Goal: Entertainment & Leisure: Consume media (video, audio)

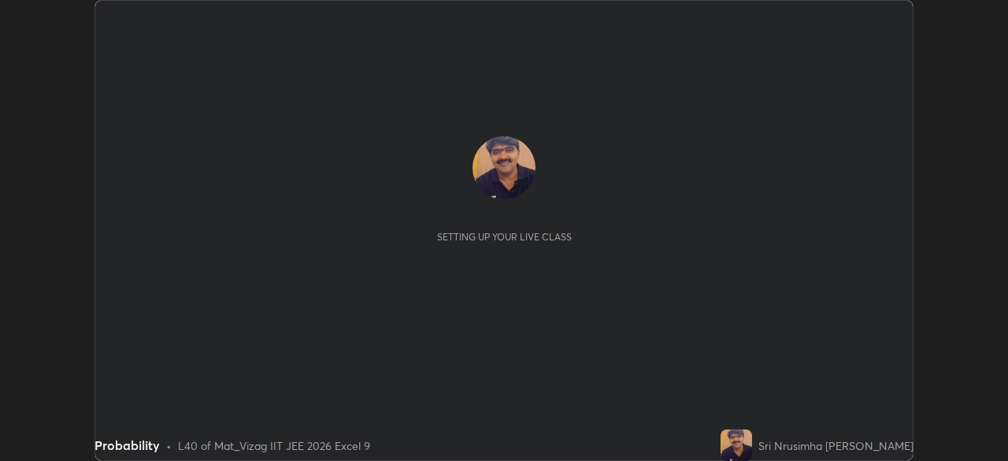
scroll to position [461, 1007]
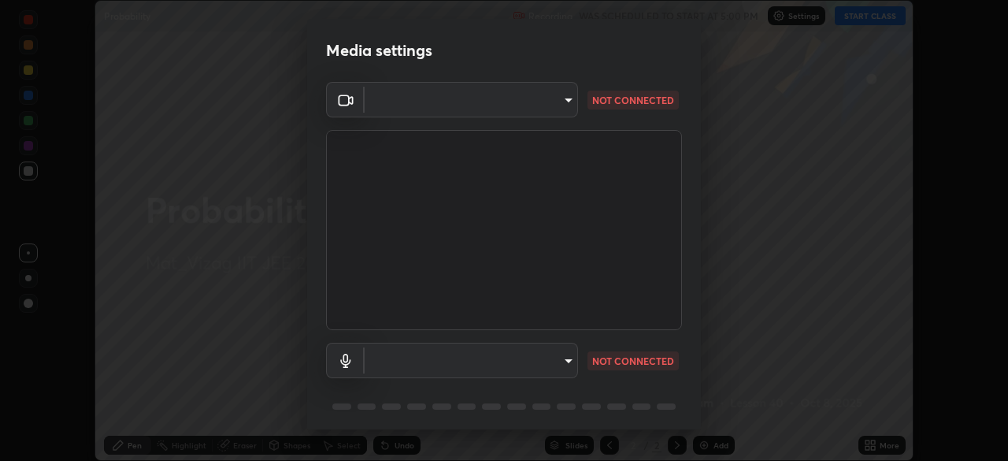
type input "0e2f1805e12930c49d18400bd61b7200eb2b8cda94a454d6733a2ad48d5fb0ad"
type input "844f20b77d03b334d0a0772f16413dfabcc8b045261f4864490d9c44356d6849"
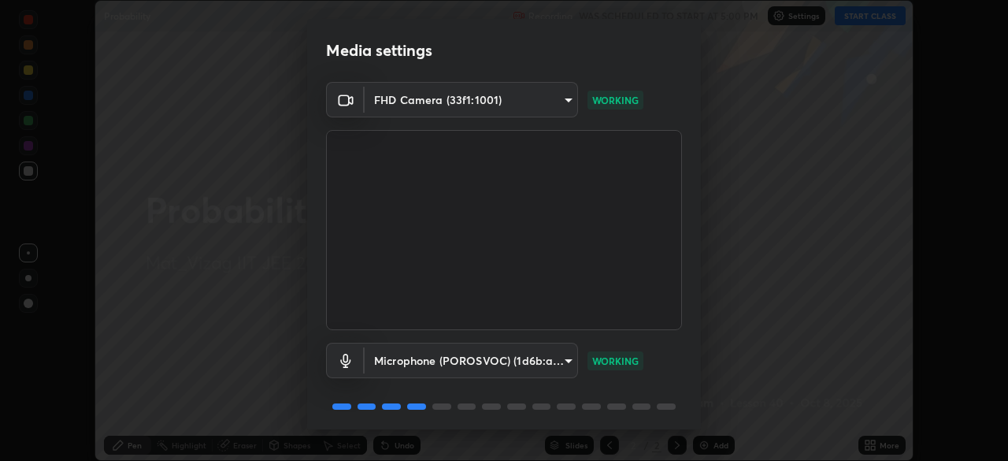
scroll to position [56, 0]
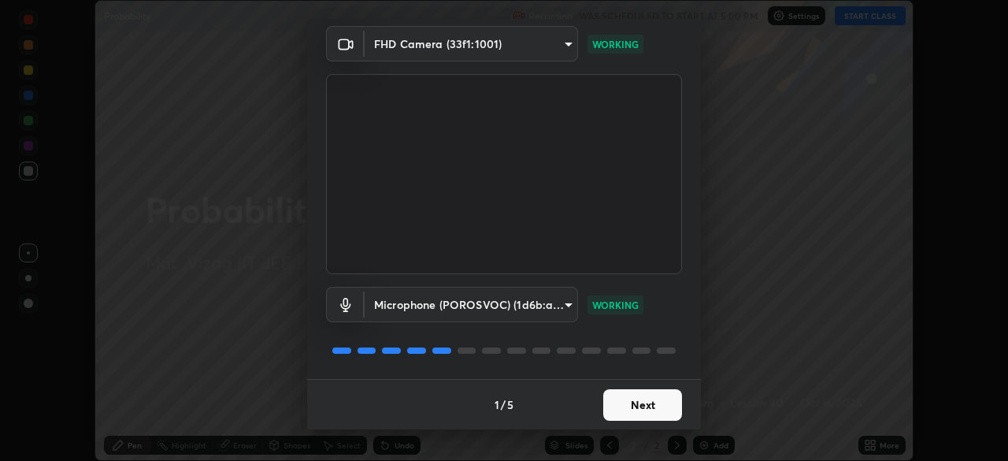
click at [643, 407] on button "Next" at bounding box center [642, 404] width 79 height 31
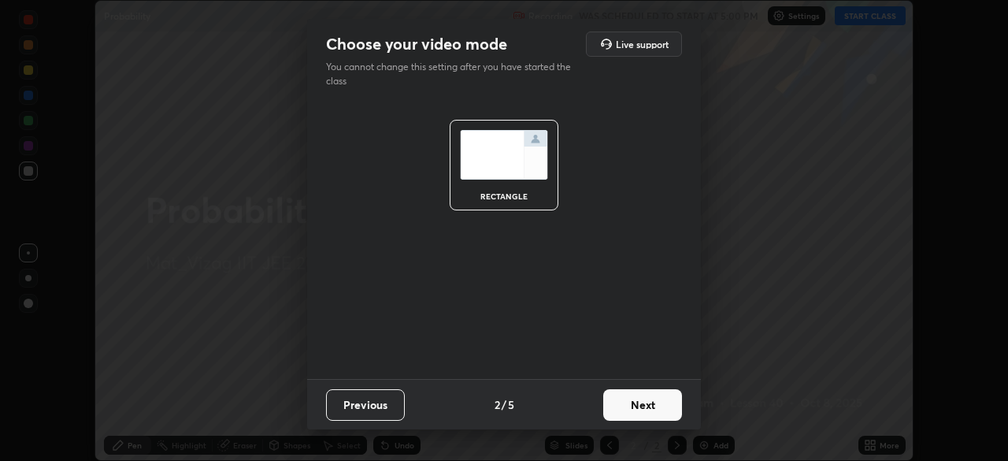
click at [648, 406] on button "Next" at bounding box center [642, 404] width 79 height 31
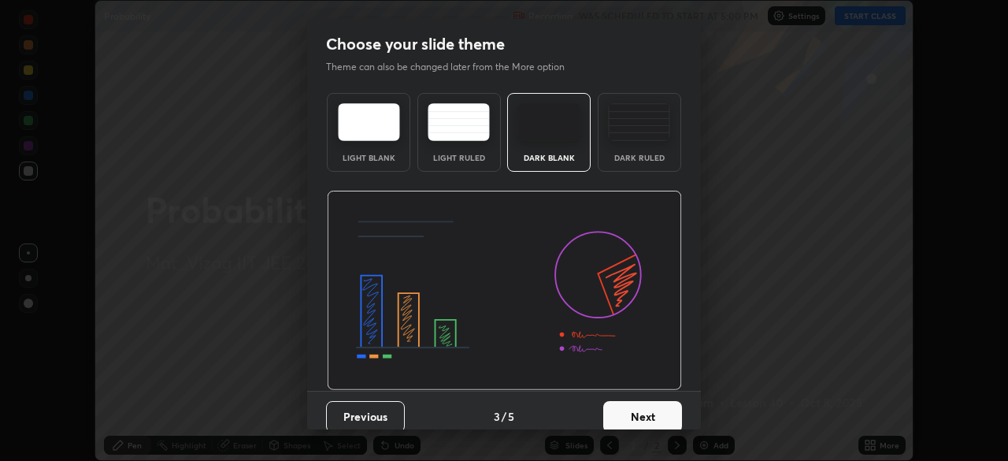
click at [641, 412] on button "Next" at bounding box center [642, 416] width 79 height 31
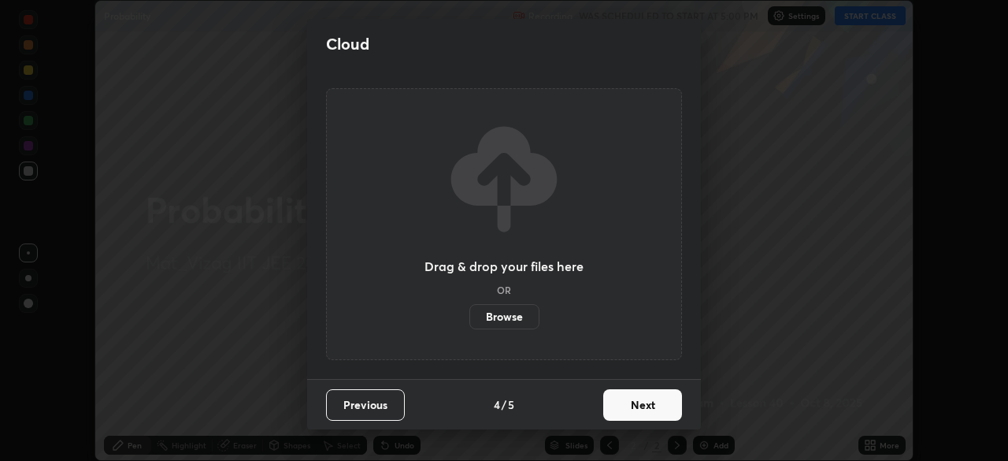
click at [644, 409] on button "Next" at bounding box center [642, 404] width 79 height 31
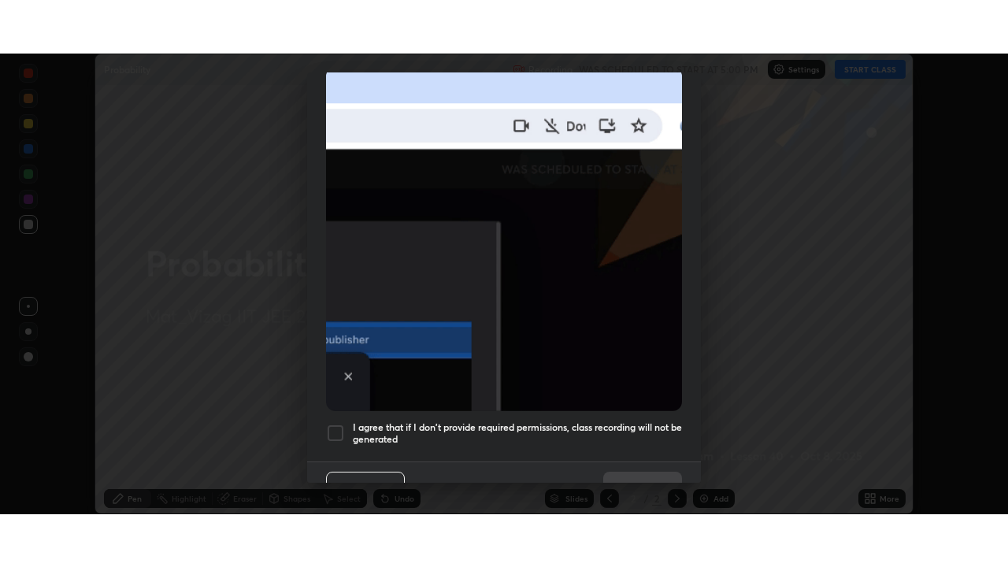
scroll to position [377, 0]
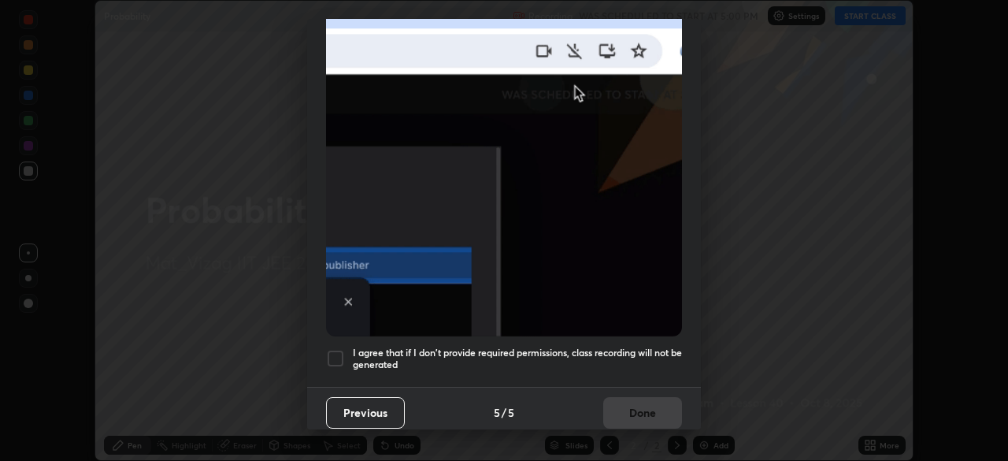
click at [335, 351] on div at bounding box center [335, 358] width 19 height 19
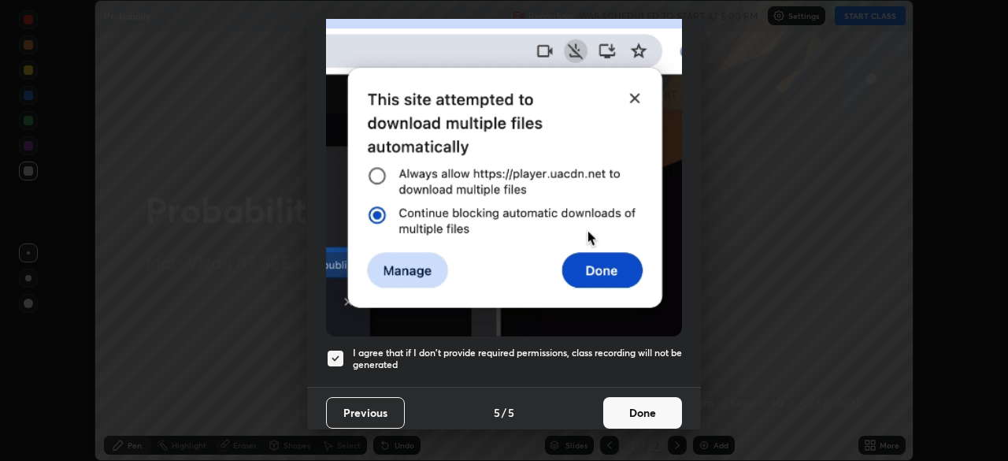
click at [631, 405] on button "Done" at bounding box center [642, 412] width 79 height 31
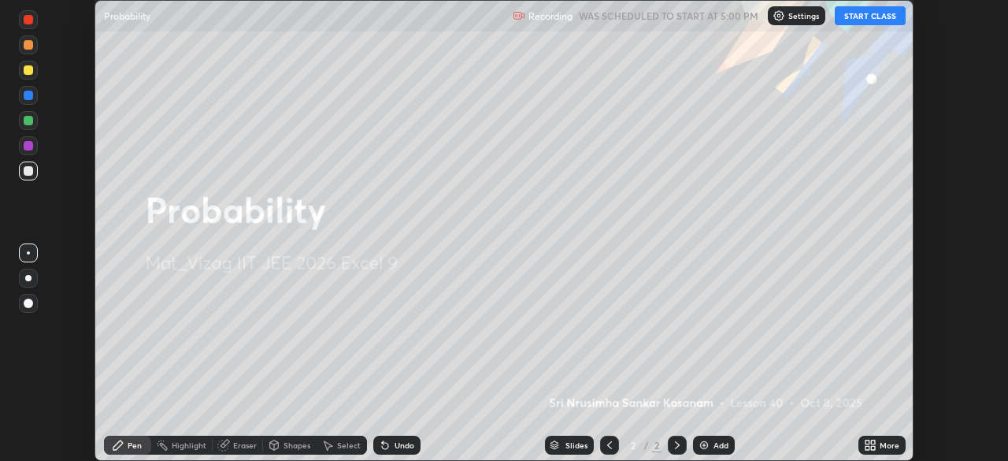
click at [871, 446] on icon at bounding box center [873, 448] width 4 height 4
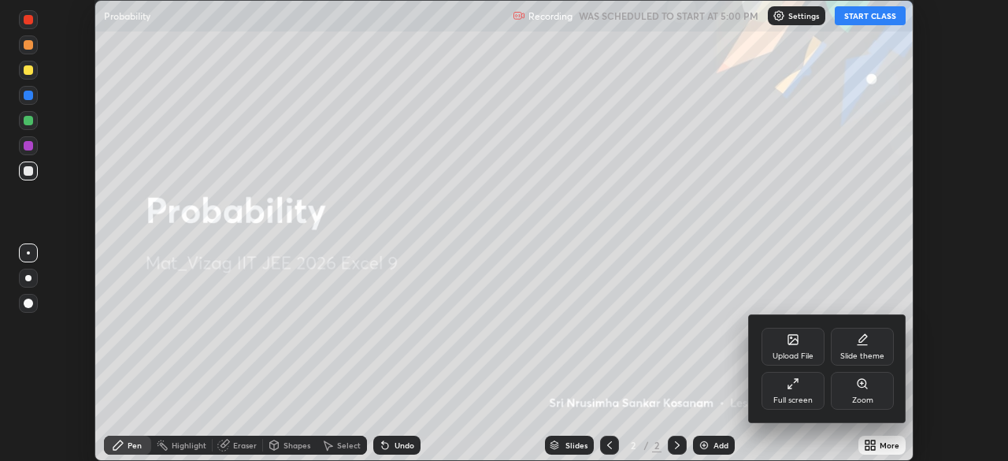
click at [791, 397] on div "Full screen" at bounding box center [792, 400] width 39 height 8
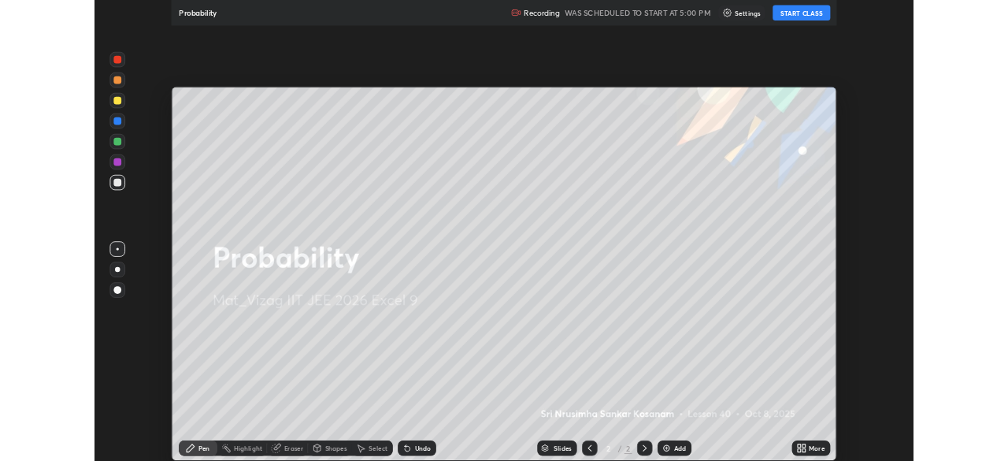
scroll to position [567, 1008]
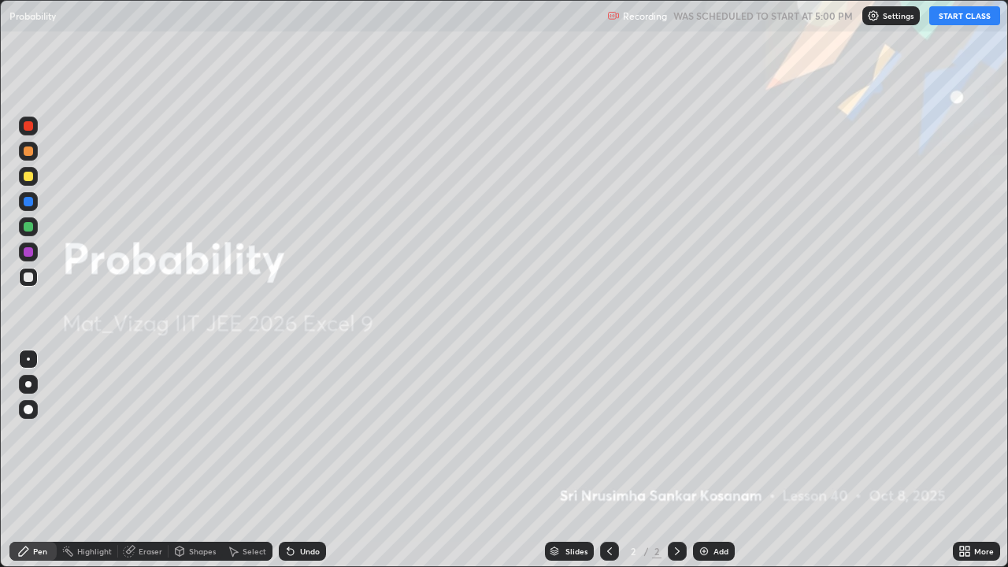
click at [961, 21] on button "START CLASS" at bounding box center [964, 15] width 71 height 19
click at [710, 460] on div "Add" at bounding box center [714, 551] width 42 height 19
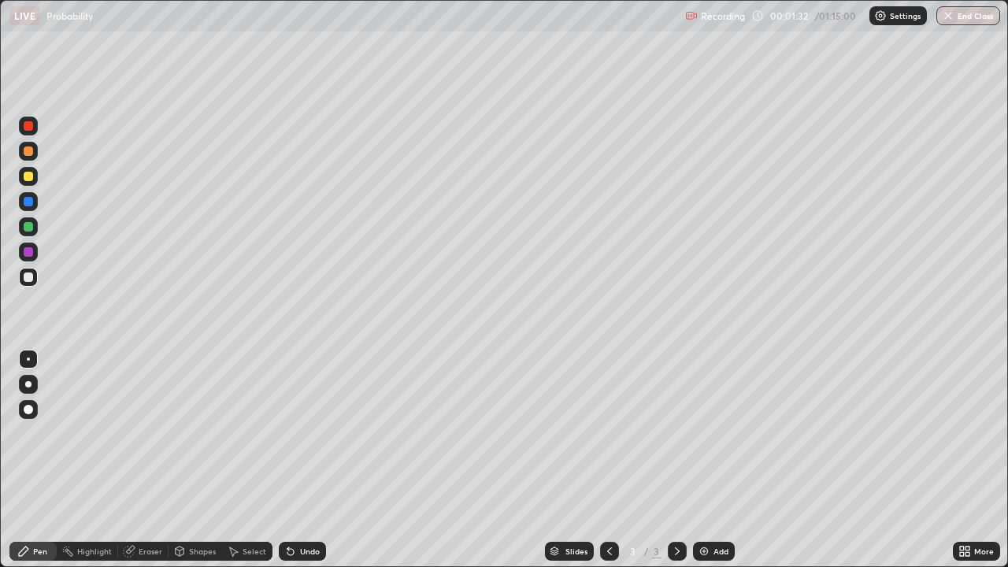
click at [137, 460] on div "Eraser" at bounding box center [143, 551] width 50 height 19
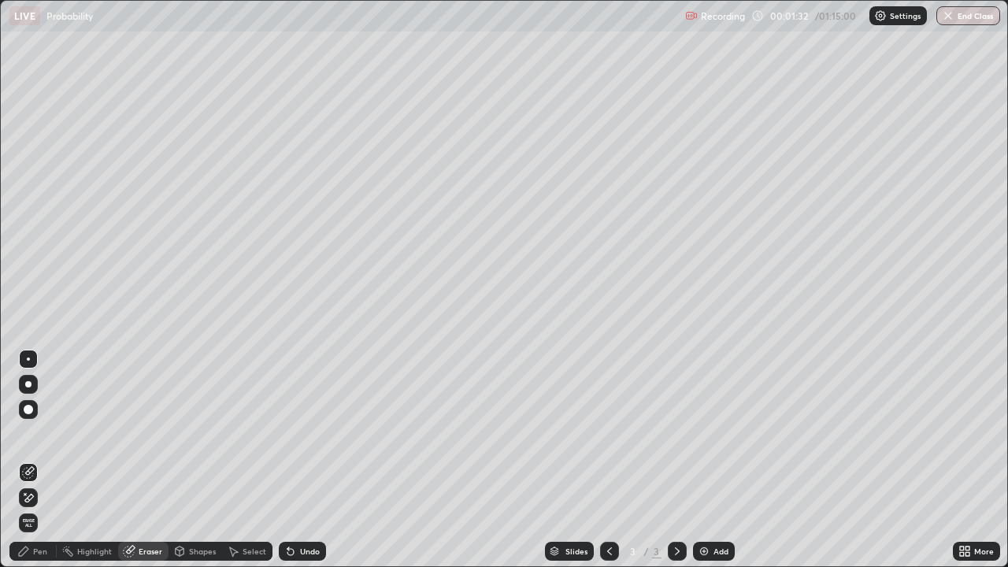
click at [25, 460] on icon at bounding box center [25, 494] width 2 height 2
click at [35, 460] on div "Pen" at bounding box center [40, 551] width 14 height 8
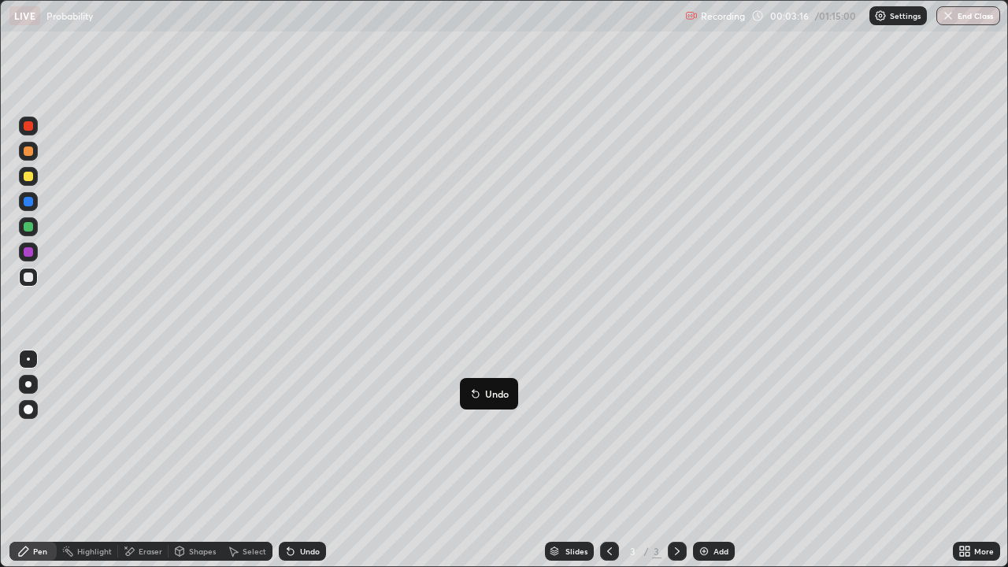
click at [467, 386] on button "Undo" at bounding box center [489, 393] width 46 height 19
click at [715, 460] on div "Add" at bounding box center [720, 551] width 15 height 8
click at [706, 460] on img at bounding box center [704, 551] width 13 height 13
click at [310, 460] on div "Undo" at bounding box center [302, 551] width 47 height 19
click at [309, 460] on div "Undo" at bounding box center [302, 551] width 47 height 19
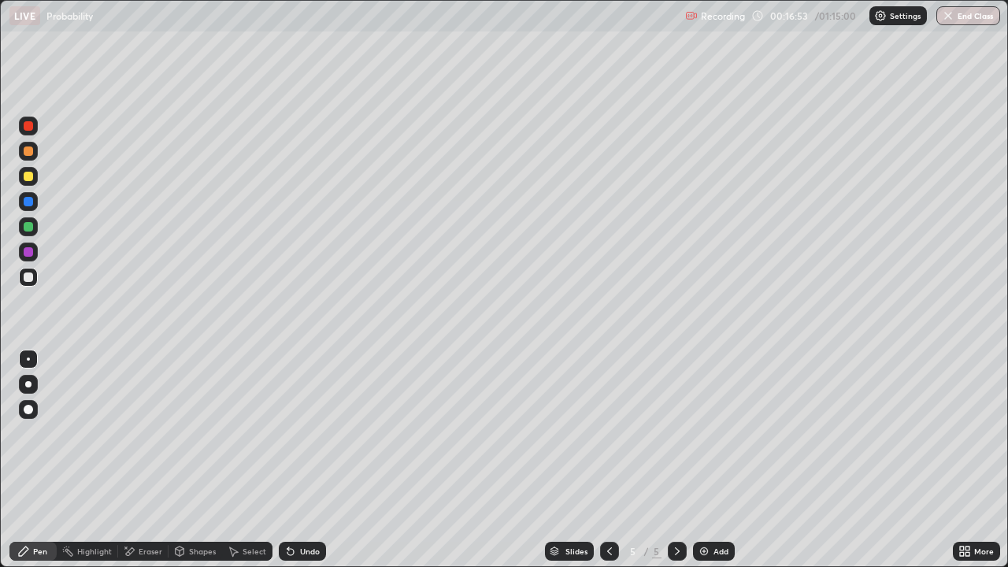
click at [313, 460] on div "Undo" at bounding box center [302, 551] width 47 height 19
click at [320, 460] on div "Undo" at bounding box center [302, 551] width 47 height 19
click at [316, 460] on div "Undo" at bounding box center [302, 551] width 47 height 19
click at [313, 460] on div "Undo" at bounding box center [302, 551] width 47 height 19
click at [308, 460] on div "Undo" at bounding box center [302, 551] width 47 height 19
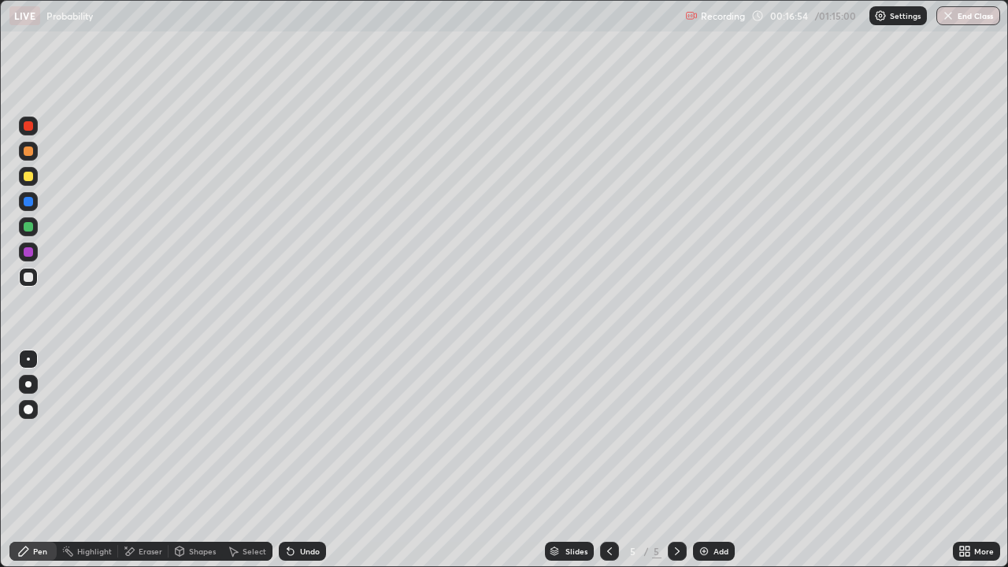
click at [310, 460] on div "Undo" at bounding box center [310, 551] width 20 height 8
click at [304, 460] on div "Undo" at bounding box center [310, 551] width 20 height 8
click at [718, 460] on div "Add" at bounding box center [720, 551] width 15 height 8
click at [714, 460] on div "Add" at bounding box center [720, 551] width 15 height 8
click at [316, 460] on div "Undo" at bounding box center [310, 551] width 20 height 8
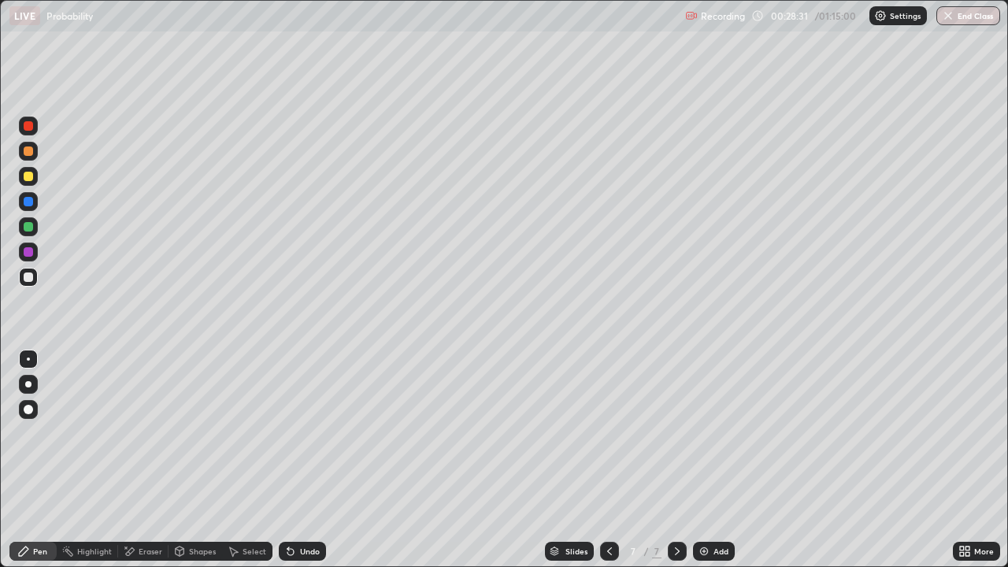
click at [148, 460] on div "Eraser" at bounding box center [151, 551] width 24 height 8
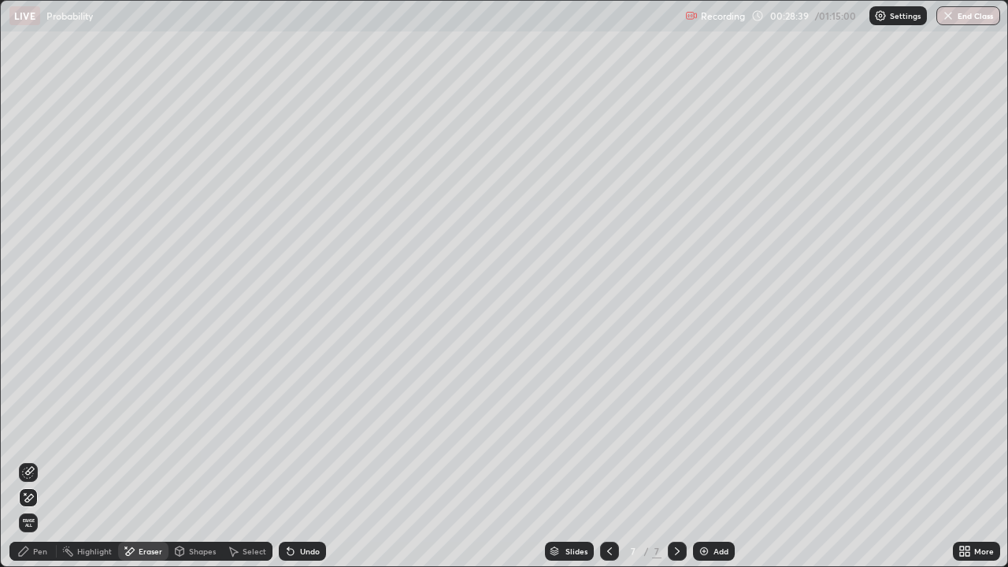
click at [40, 460] on div "Pen" at bounding box center [40, 551] width 14 height 8
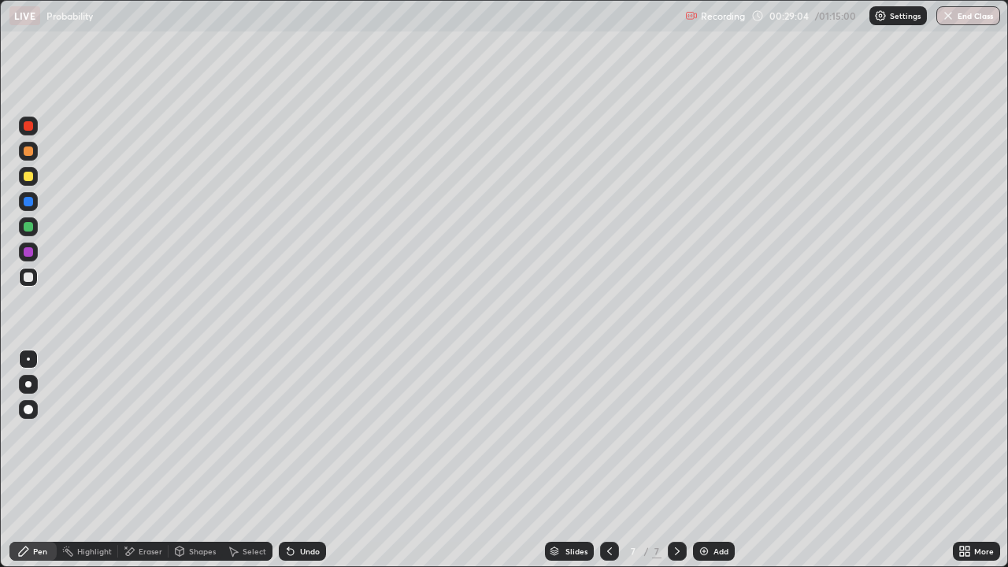
click at [300, 460] on div "Undo" at bounding box center [310, 551] width 20 height 8
click at [296, 460] on div "Undo" at bounding box center [302, 551] width 47 height 19
click at [720, 460] on div "Add" at bounding box center [714, 551] width 42 height 19
click at [710, 460] on div "Add" at bounding box center [714, 551] width 42 height 19
click at [309, 460] on div "Undo" at bounding box center [310, 551] width 20 height 8
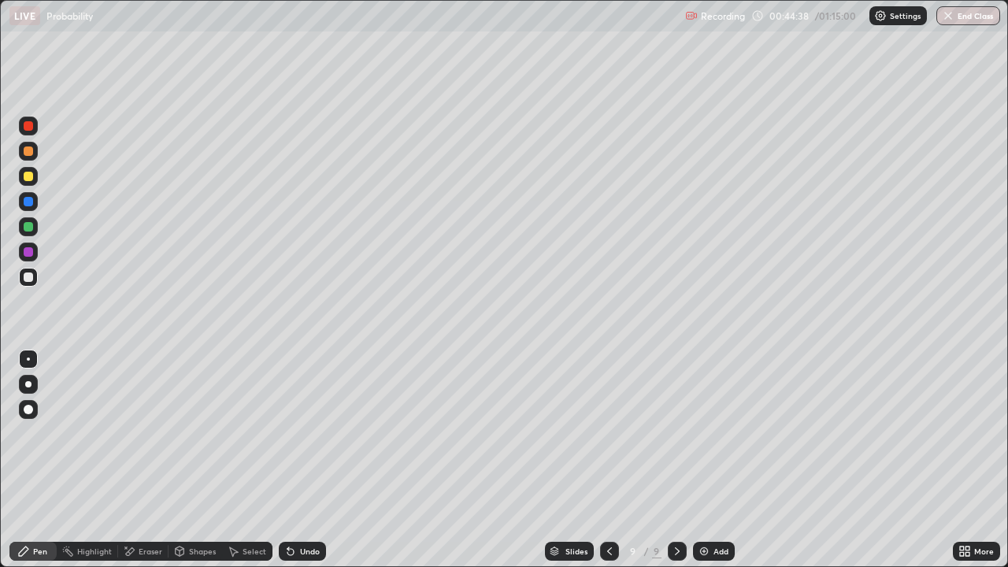
click at [305, 460] on div "Undo" at bounding box center [310, 551] width 20 height 8
click at [713, 460] on div "Add" at bounding box center [720, 551] width 15 height 8
click at [724, 460] on div "Add" at bounding box center [720, 551] width 15 height 8
click at [615, 460] on div at bounding box center [609, 551] width 19 height 19
click at [302, 460] on div "Undo" at bounding box center [310, 551] width 20 height 8
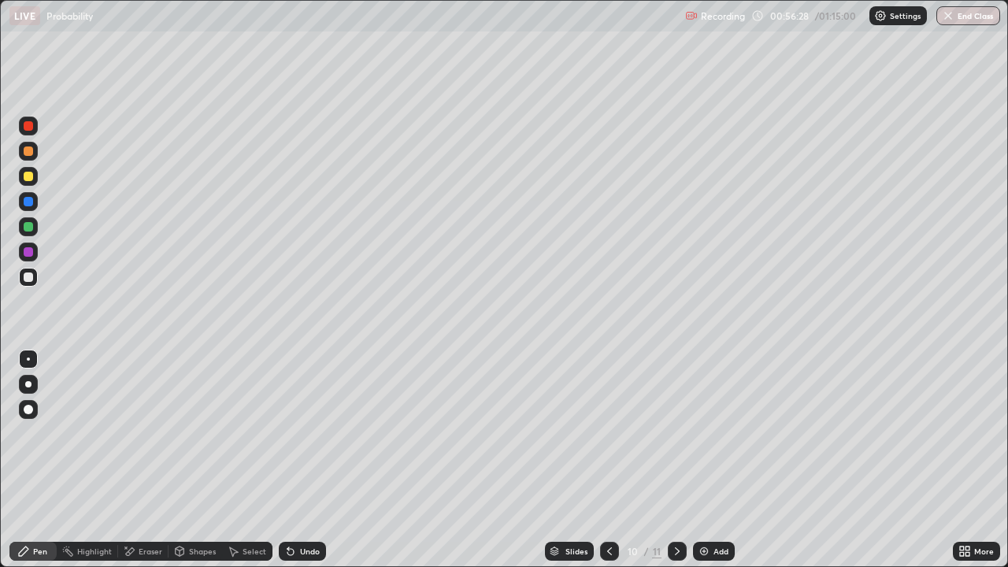
click at [135, 460] on div "Eraser" at bounding box center [143, 551] width 50 height 19
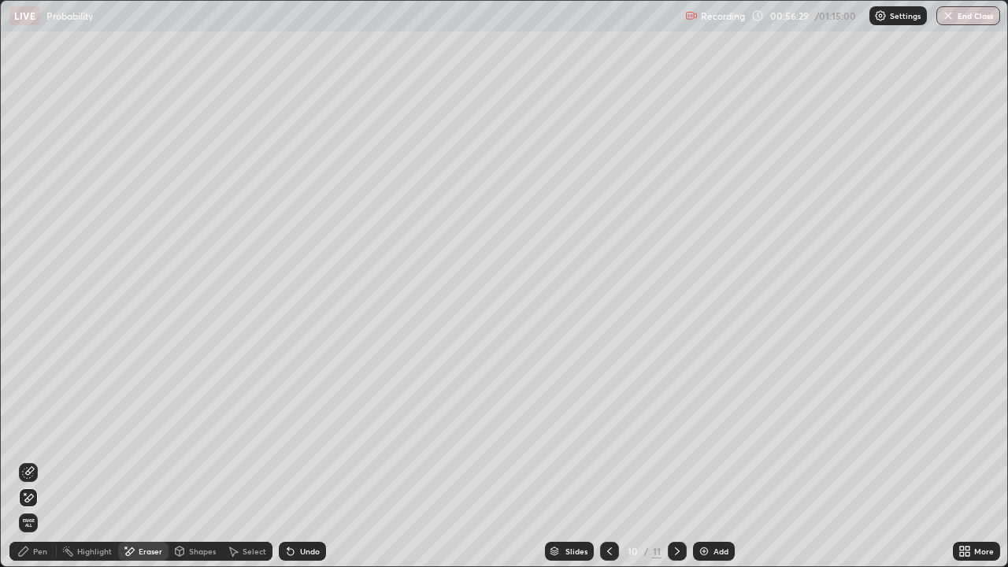
click at [28, 460] on span "Erase all" at bounding box center [28, 522] width 17 height 9
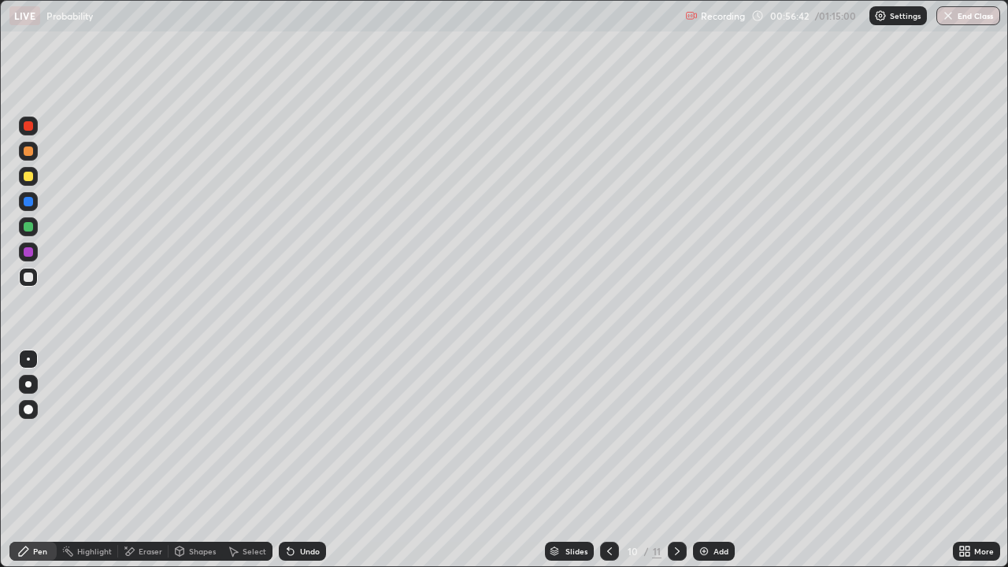
click at [949, 20] on img "button" at bounding box center [948, 15] width 13 height 13
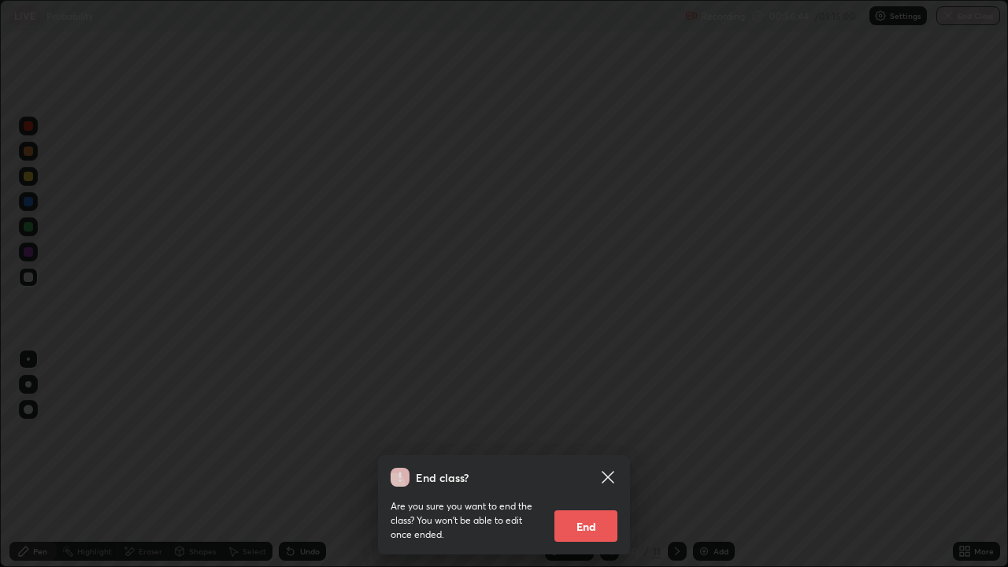
click at [588, 460] on button "End" at bounding box center [585, 525] width 63 height 31
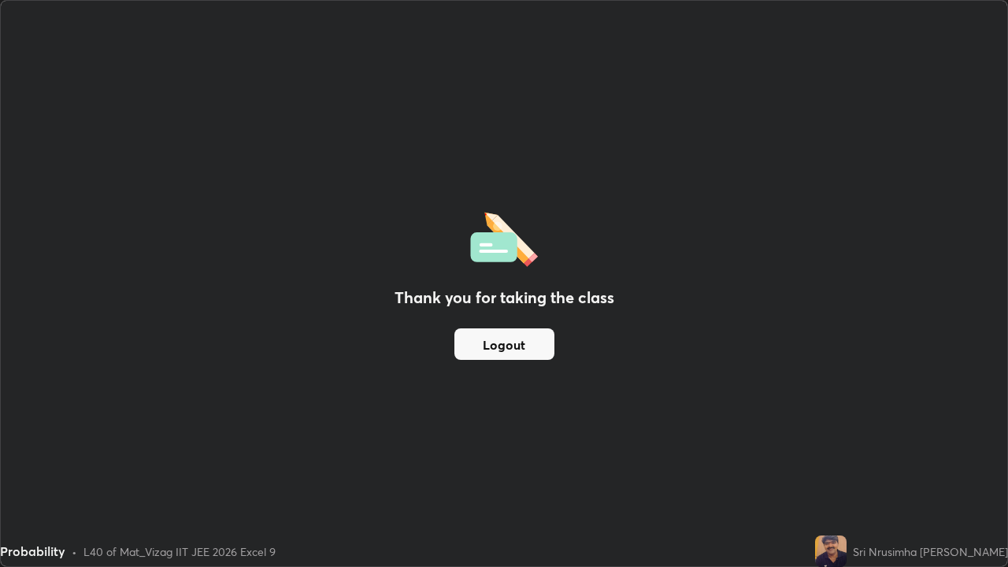
click at [506, 341] on button "Logout" at bounding box center [504, 343] width 100 height 31
click at [516, 346] on button "Logout" at bounding box center [504, 343] width 100 height 31
click at [521, 343] on button "Logout" at bounding box center [504, 343] width 100 height 31
click at [509, 347] on button "Logout" at bounding box center [504, 343] width 100 height 31
click at [840, 460] on img at bounding box center [830, 550] width 31 height 31
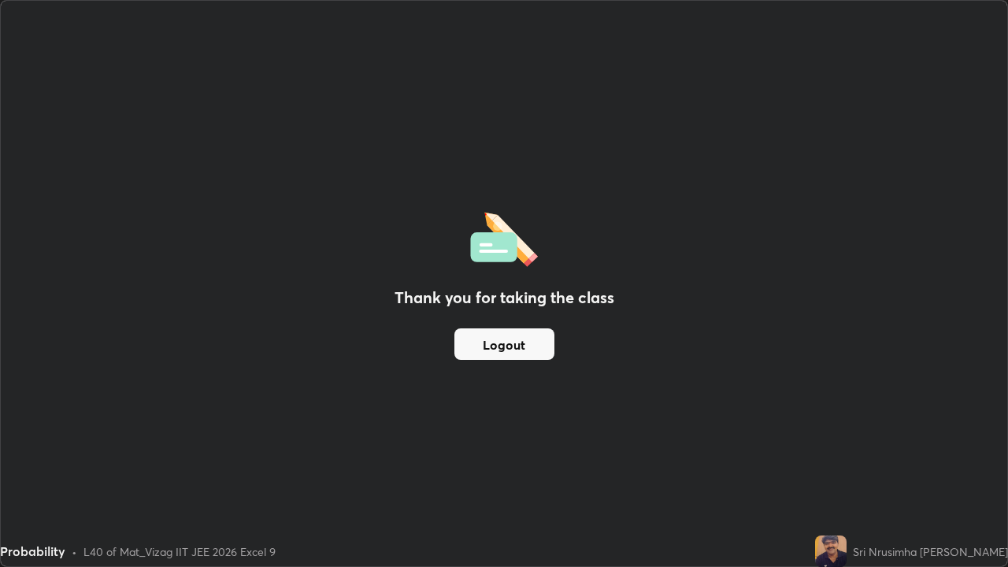
click at [845, 460] on img at bounding box center [830, 550] width 31 height 31
click at [521, 347] on button "Logout" at bounding box center [504, 343] width 100 height 31
click at [516, 347] on button "Logout" at bounding box center [504, 343] width 100 height 31
click at [513, 349] on button "Logout" at bounding box center [504, 343] width 100 height 31
click at [509, 348] on button "Logout" at bounding box center [504, 343] width 100 height 31
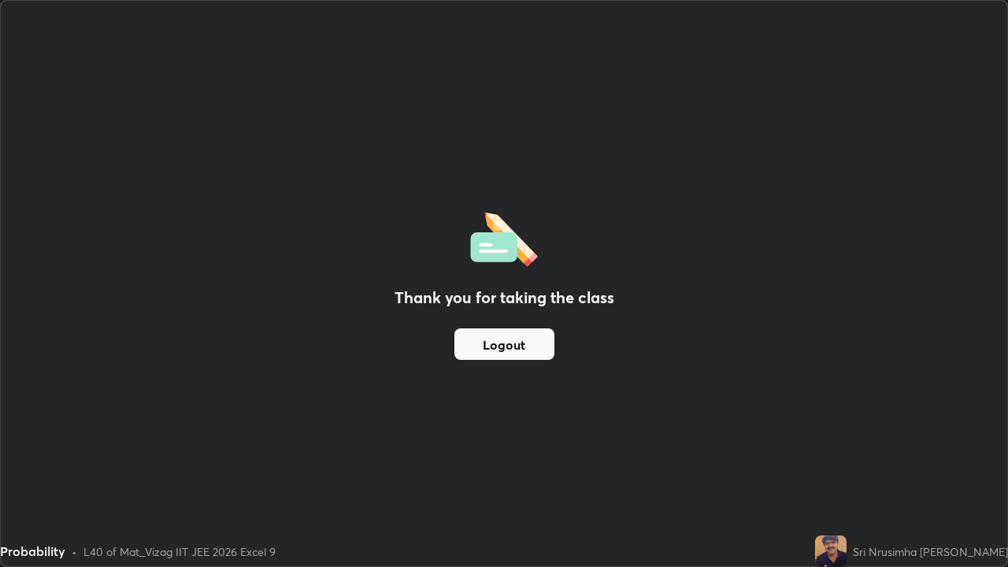
click at [507, 351] on button "Logout" at bounding box center [504, 343] width 100 height 31
click at [512, 349] on button "Logout" at bounding box center [504, 343] width 100 height 31
click at [509, 351] on button "Logout" at bounding box center [504, 343] width 100 height 31
click at [485, 343] on button "Logout" at bounding box center [504, 343] width 100 height 31
click at [512, 339] on button "Logout" at bounding box center [504, 343] width 100 height 31
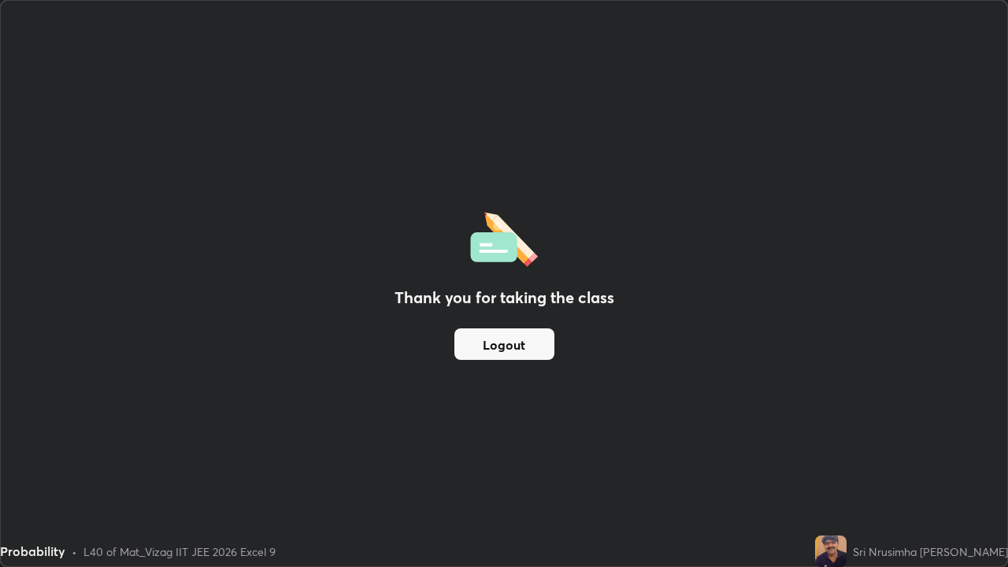
click at [485, 346] on button "Logout" at bounding box center [504, 343] width 100 height 31
click at [469, 346] on button "Logout" at bounding box center [504, 343] width 100 height 31
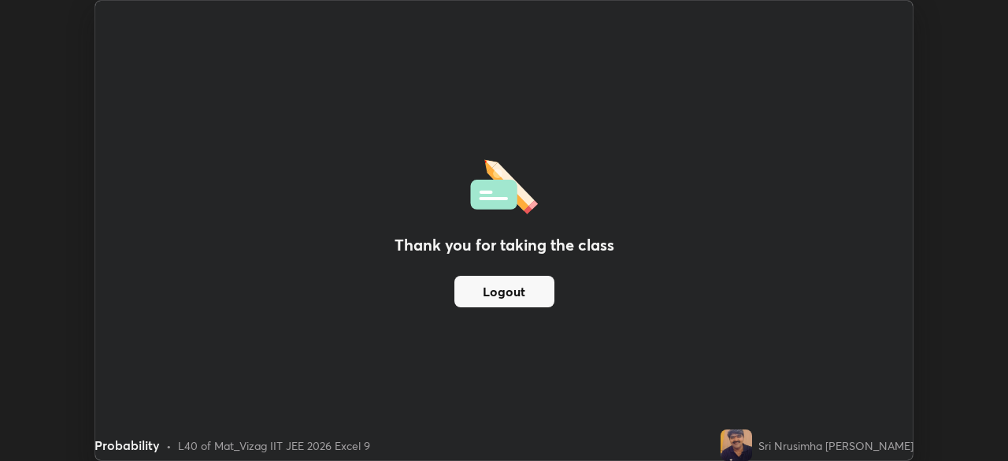
scroll to position [78287, 77739]
click at [513, 295] on button "Logout" at bounding box center [504, 291] width 100 height 31
